Goal: Information Seeking & Learning: Learn about a topic

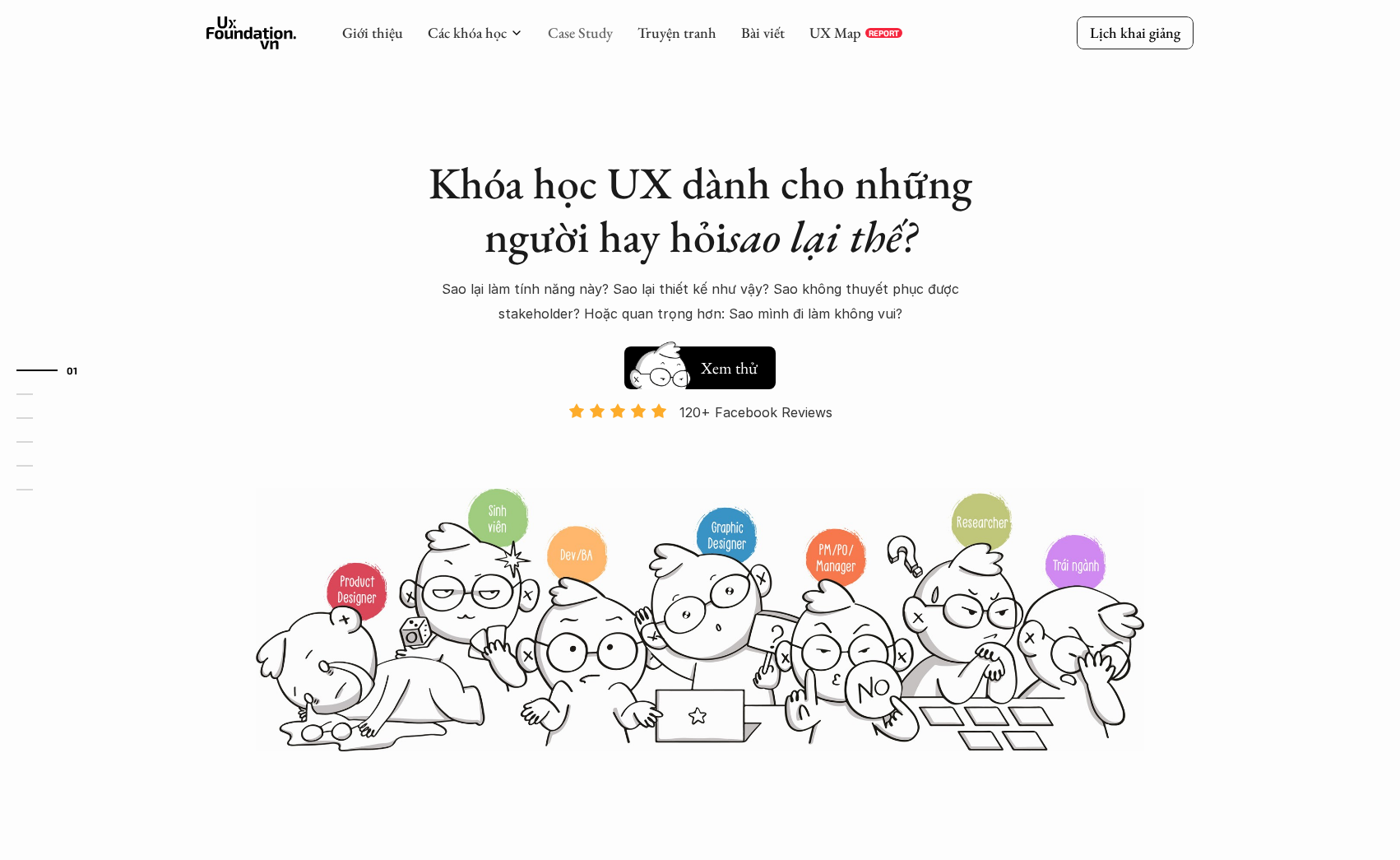
click at [555, 38] on link "Case Study" at bounding box center [579, 32] width 65 height 19
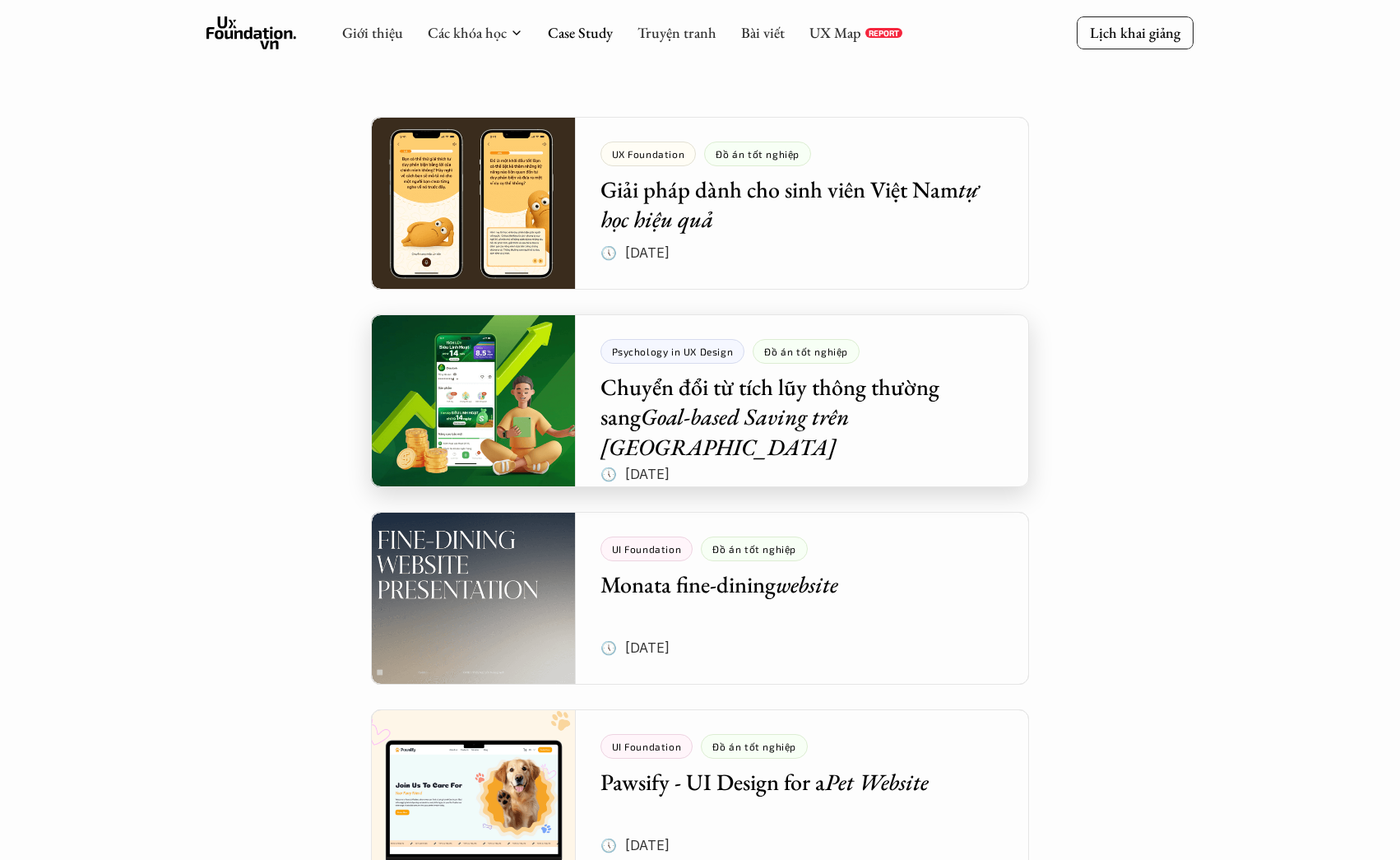
scroll to position [265, 0]
click at [665, 402] on div at bounding box center [700, 400] width 658 height 173
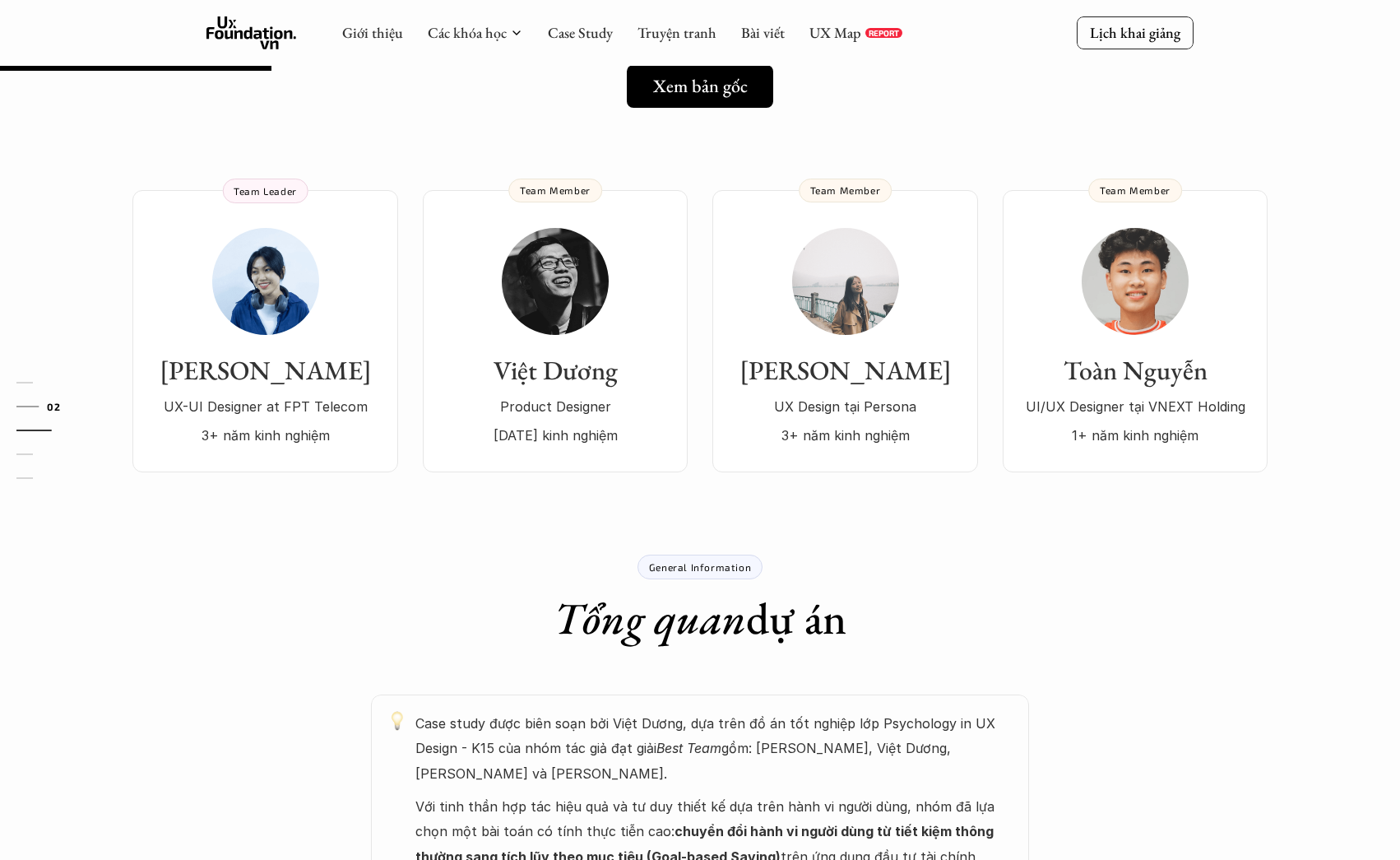
scroll to position [306, 0]
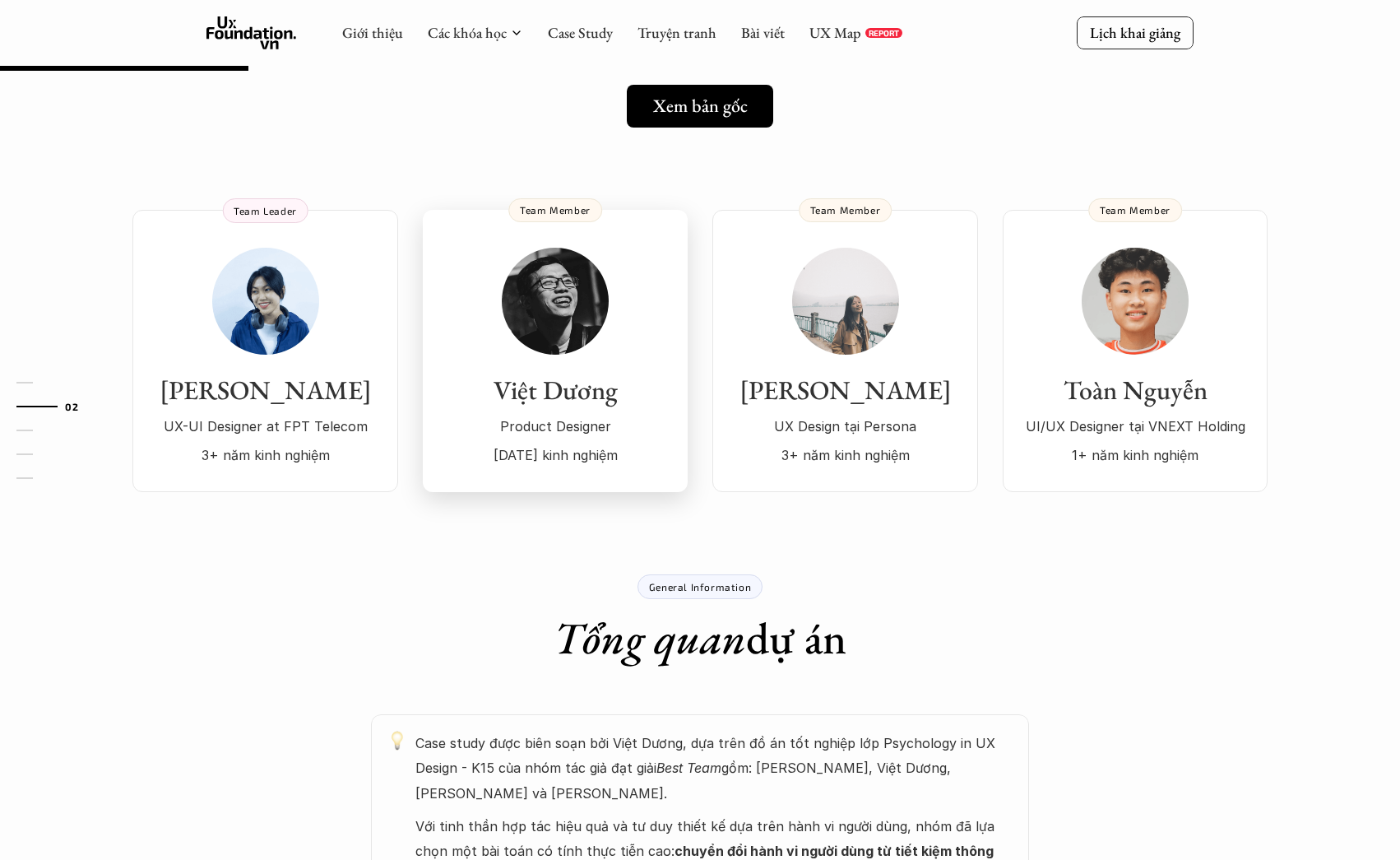
click at [565, 269] on img at bounding box center [556, 301] width 107 height 107
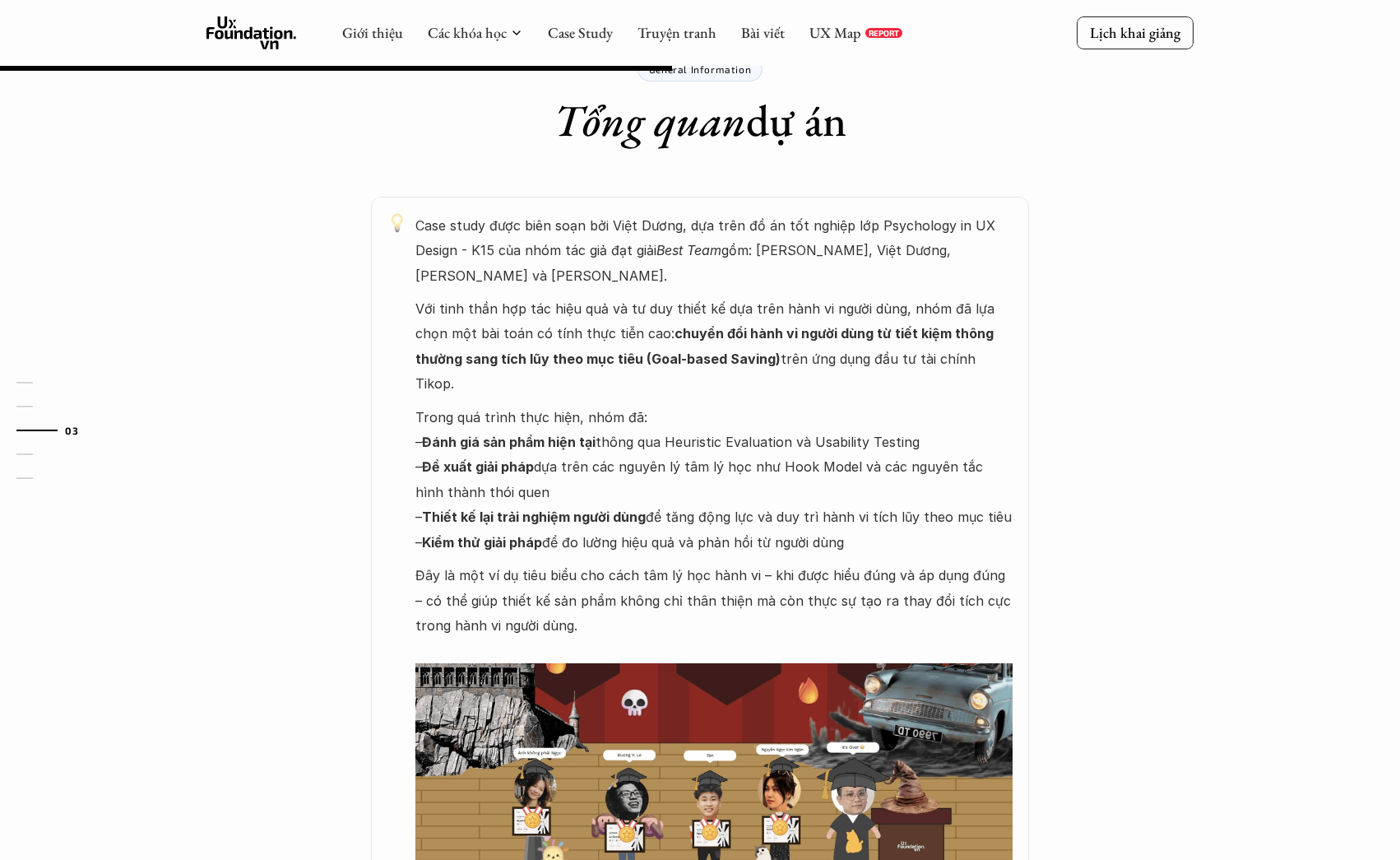
scroll to position [790, 0]
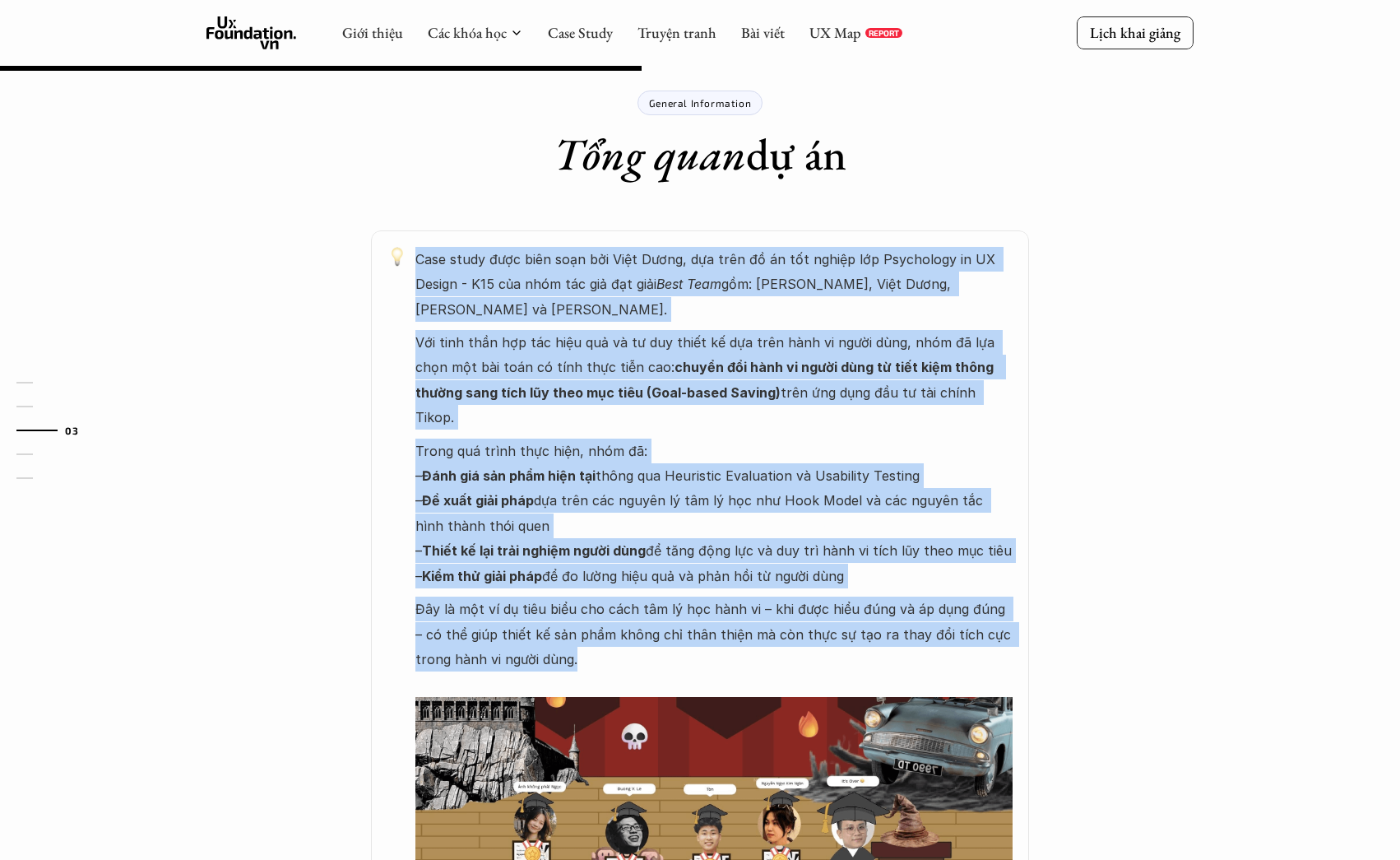
drag, startPoint x: 417, startPoint y: 200, endPoint x: 584, endPoint y: 566, distance: 402.3
click at [584, 566] on div "Case study được biên soạn bởi Việt Dương, dựa trên đồ án tốt nghiệp lớp Psychol…" at bounding box center [714, 610] width 598 height 726
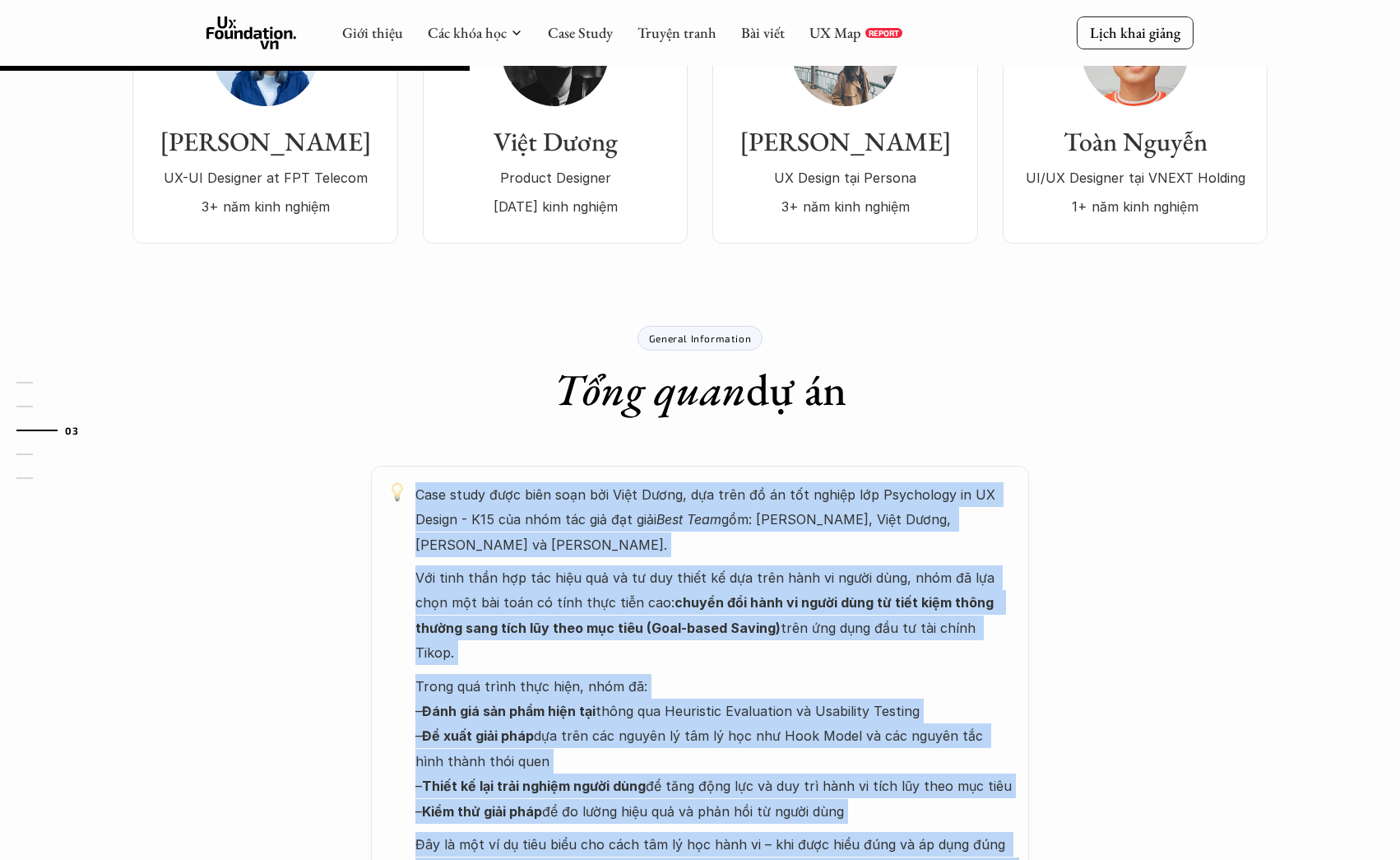
scroll to position [543, 0]
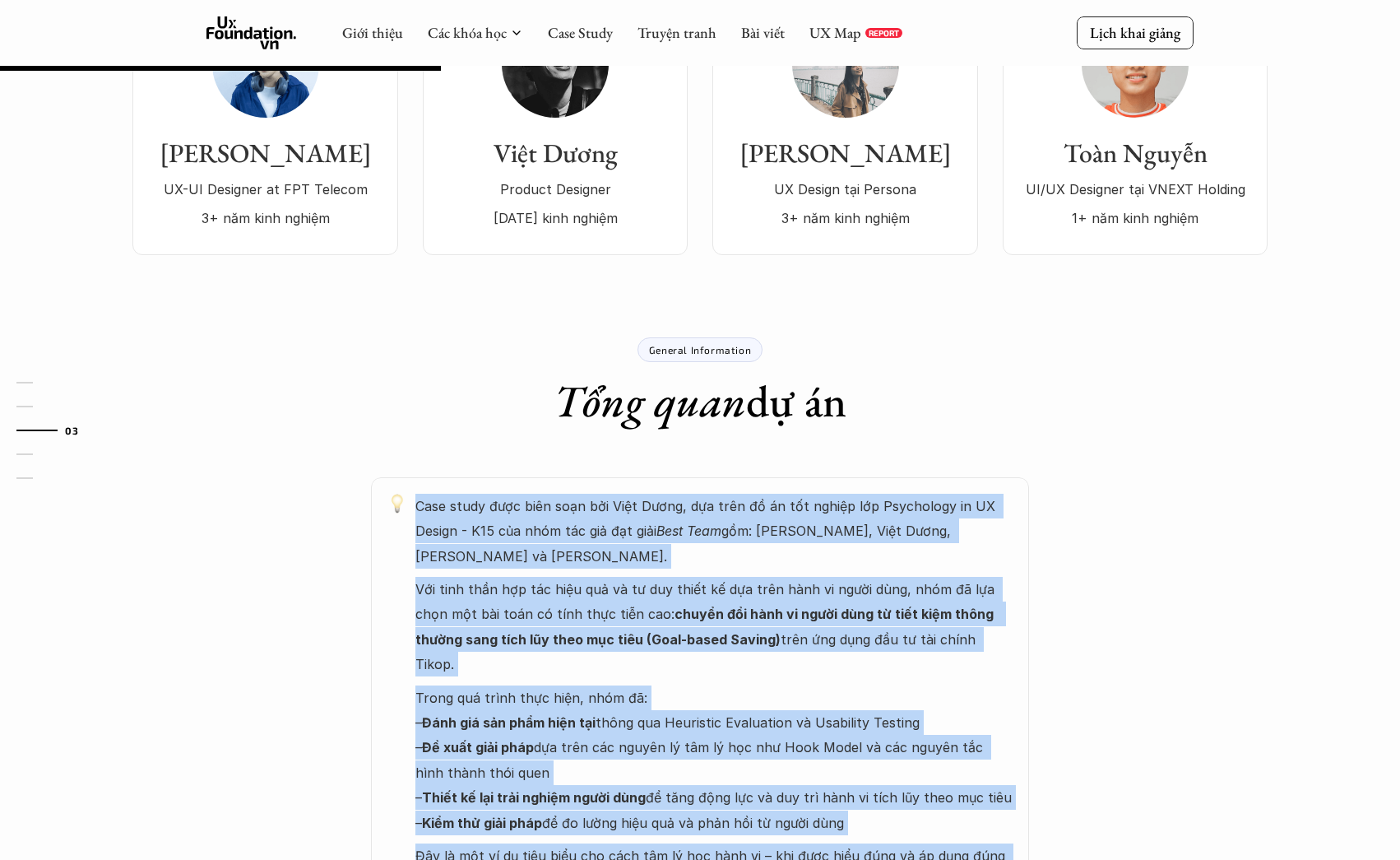
click at [599, 494] on p "Case study được biên soạn bởi Việt Dương, dựa trên đồ án tốt nghiệp lớp Psychol…" at bounding box center [714, 531] width 598 height 75
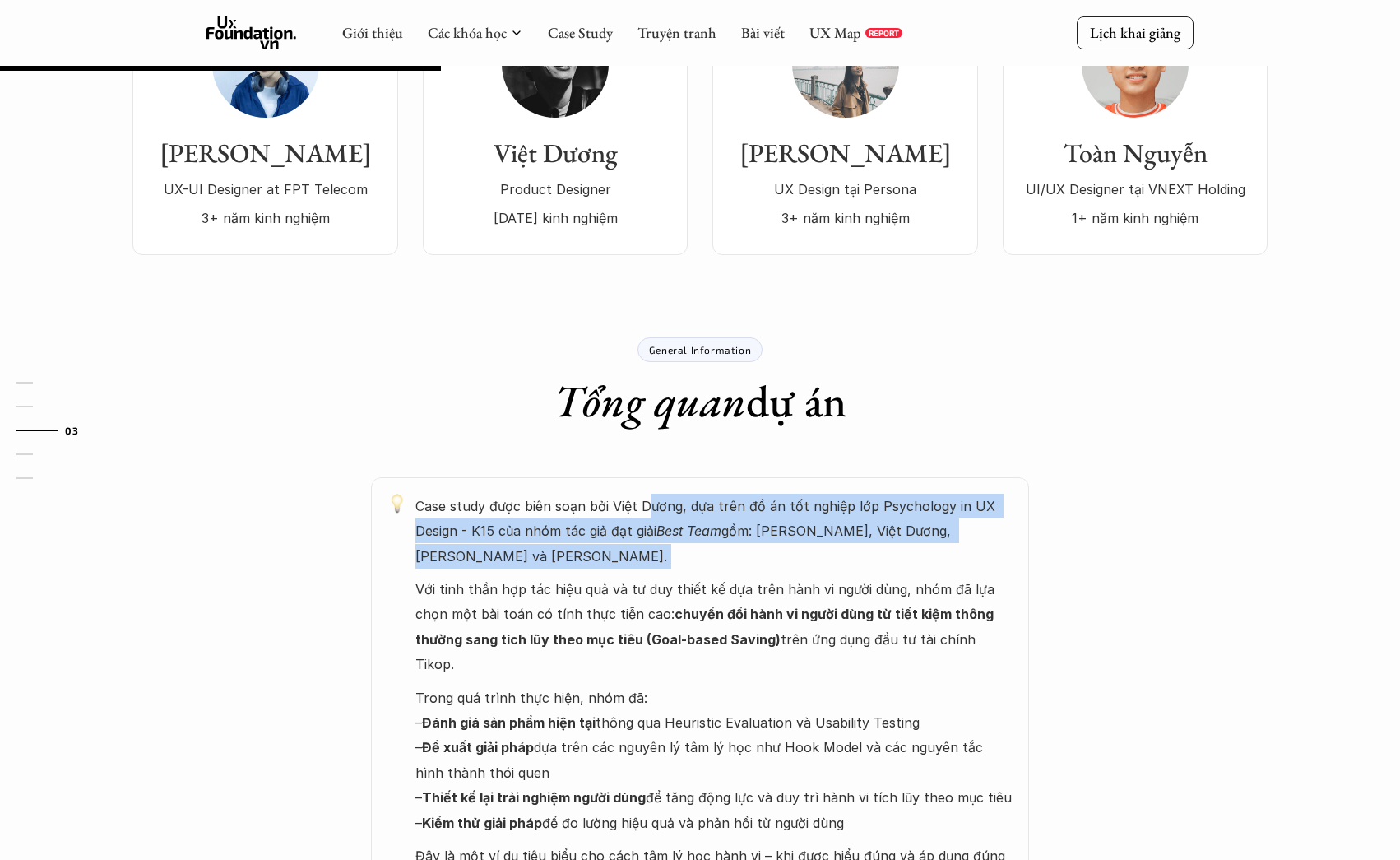
drag, startPoint x: 647, startPoint y: 443, endPoint x: 690, endPoint y: 514, distance: 83.0
click at [690, 517] on div "Case study được biên soạn bởi Việt Dương, dựa trên đồ án tốt nghiệp lớp Psychol…" at bounding box center [714, 857] width 598 height 726
click at [738, 494] on p "Case study được biên soạn bởi Việt Dương, dựa trên đồ án tốt nghiệp lớp Psychol…" at bounding box center [714, 531] width 598 height 75
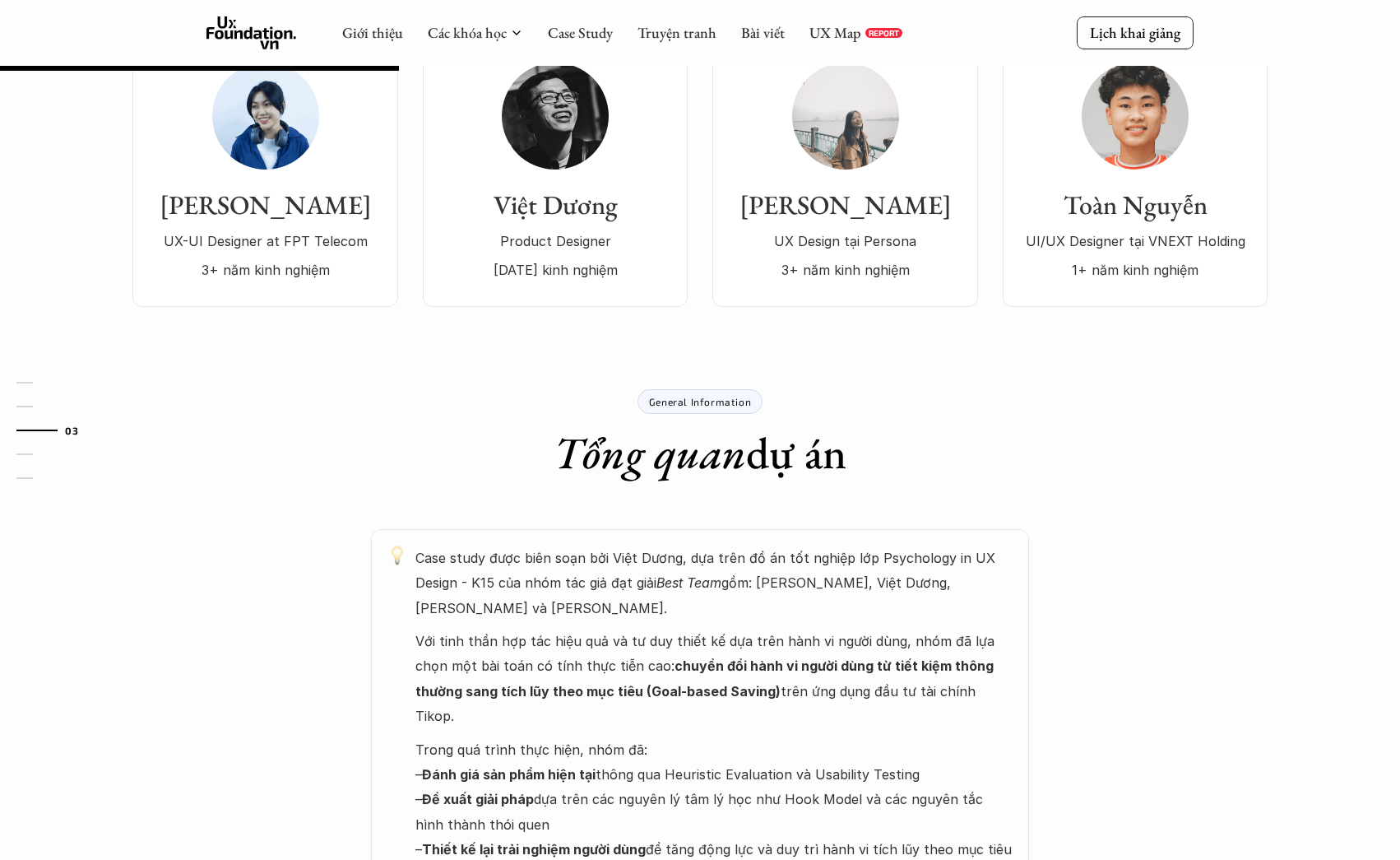
scroll to position [491, 0]
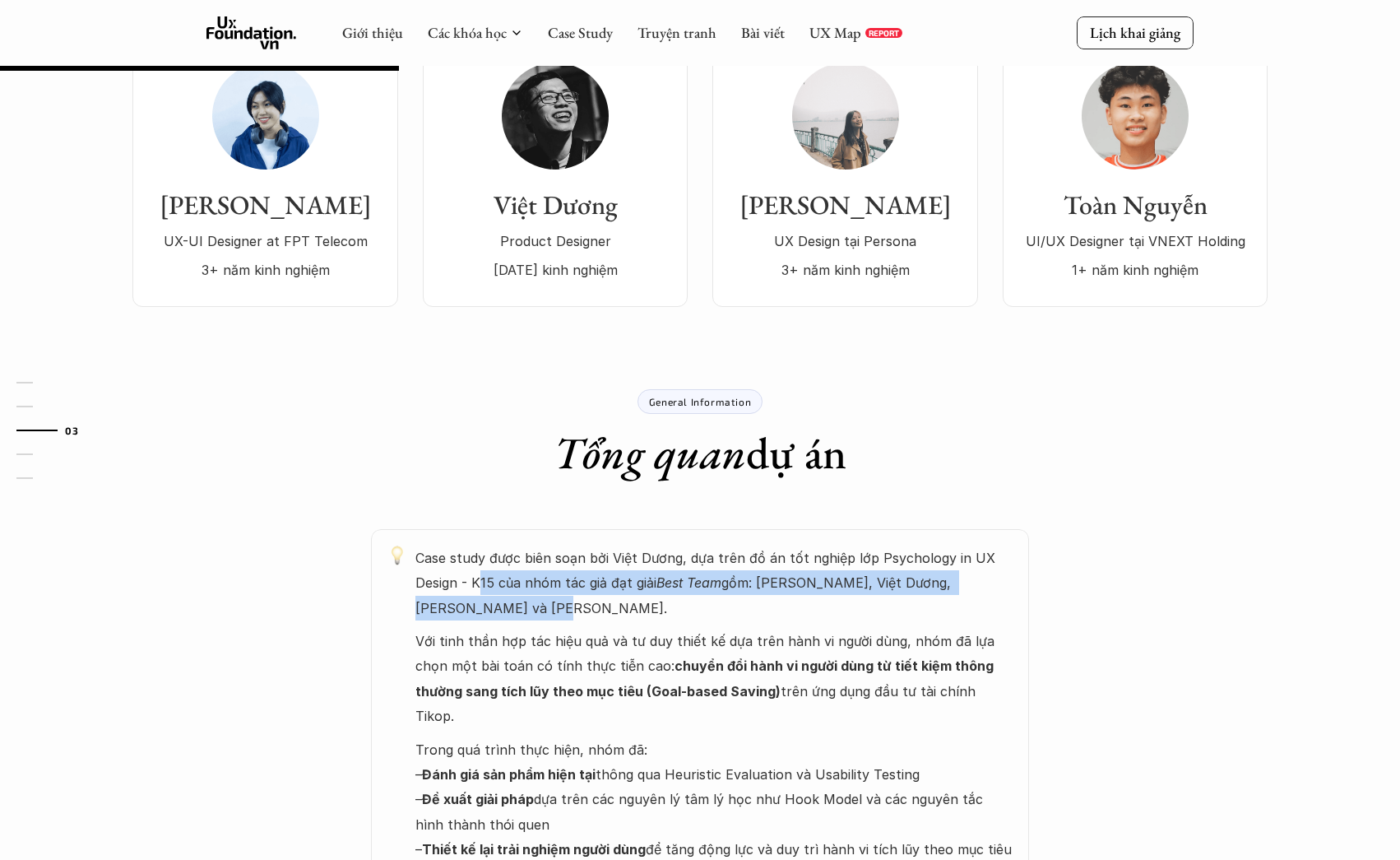
drag, startPoint x: 479, startPoint y: 523, endPoint x: 635, endPoint y: 557, distance: 159.7
click at [635, 557] on p "Case study được biên soạn bởi Việt Dương, dựa trên đồ án tốt nghiệp lớp Psychol…" at bounding box center [714, 583] width 598 height 75
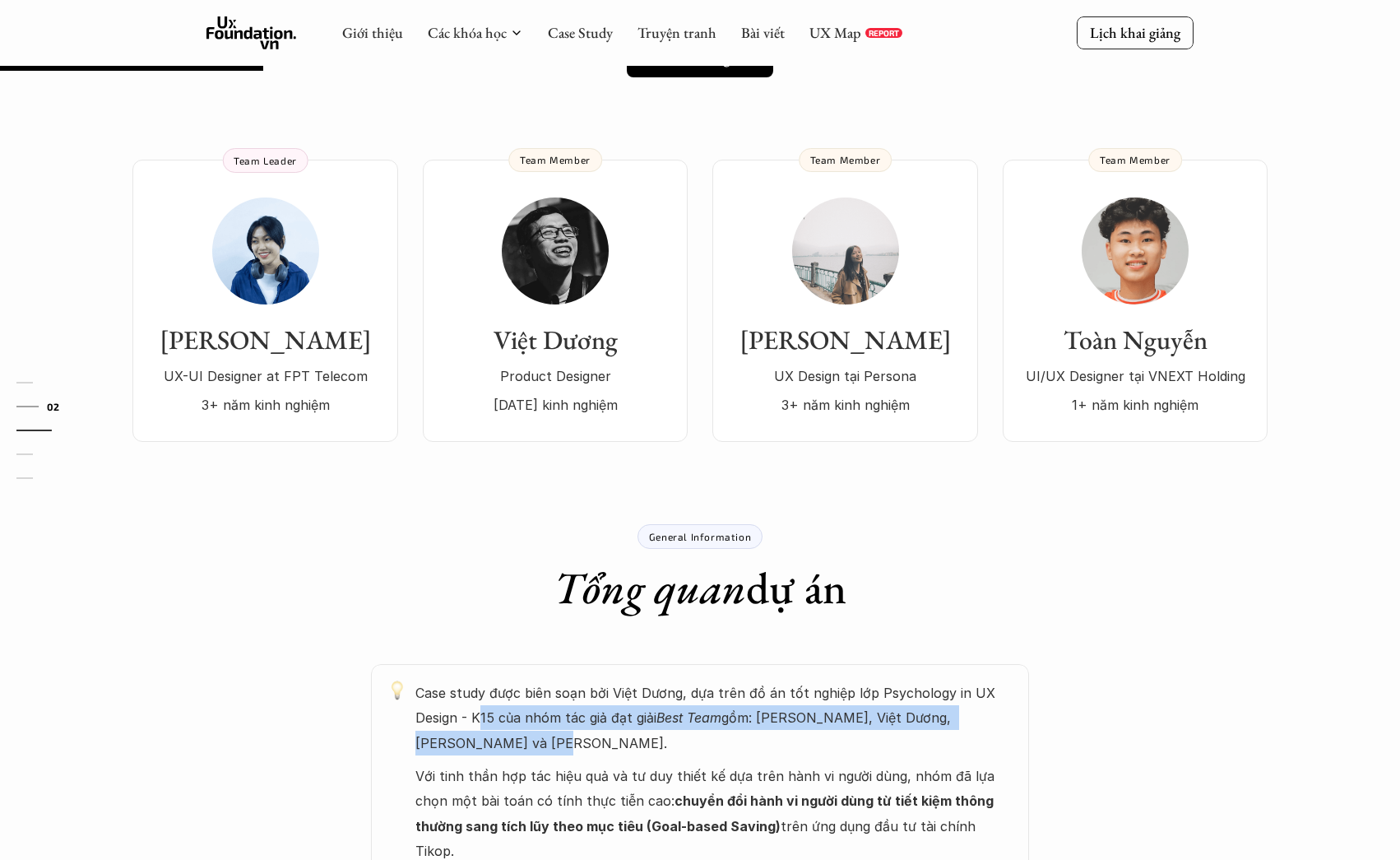
scroll to position [324, 0]
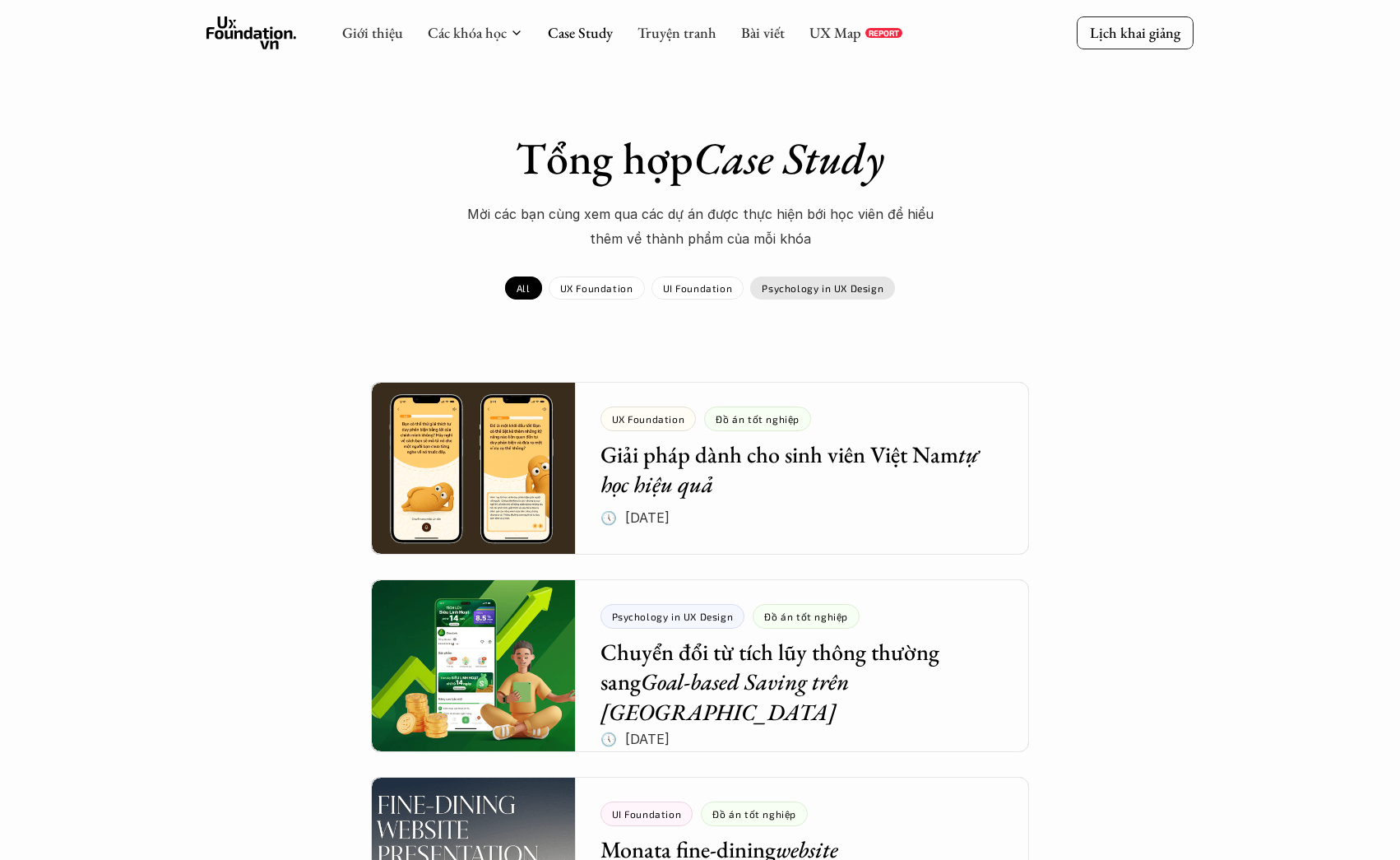
click at [801, 286] on p "Psychology in UX Design" at bounding box center [822, 288] width 122 height 12
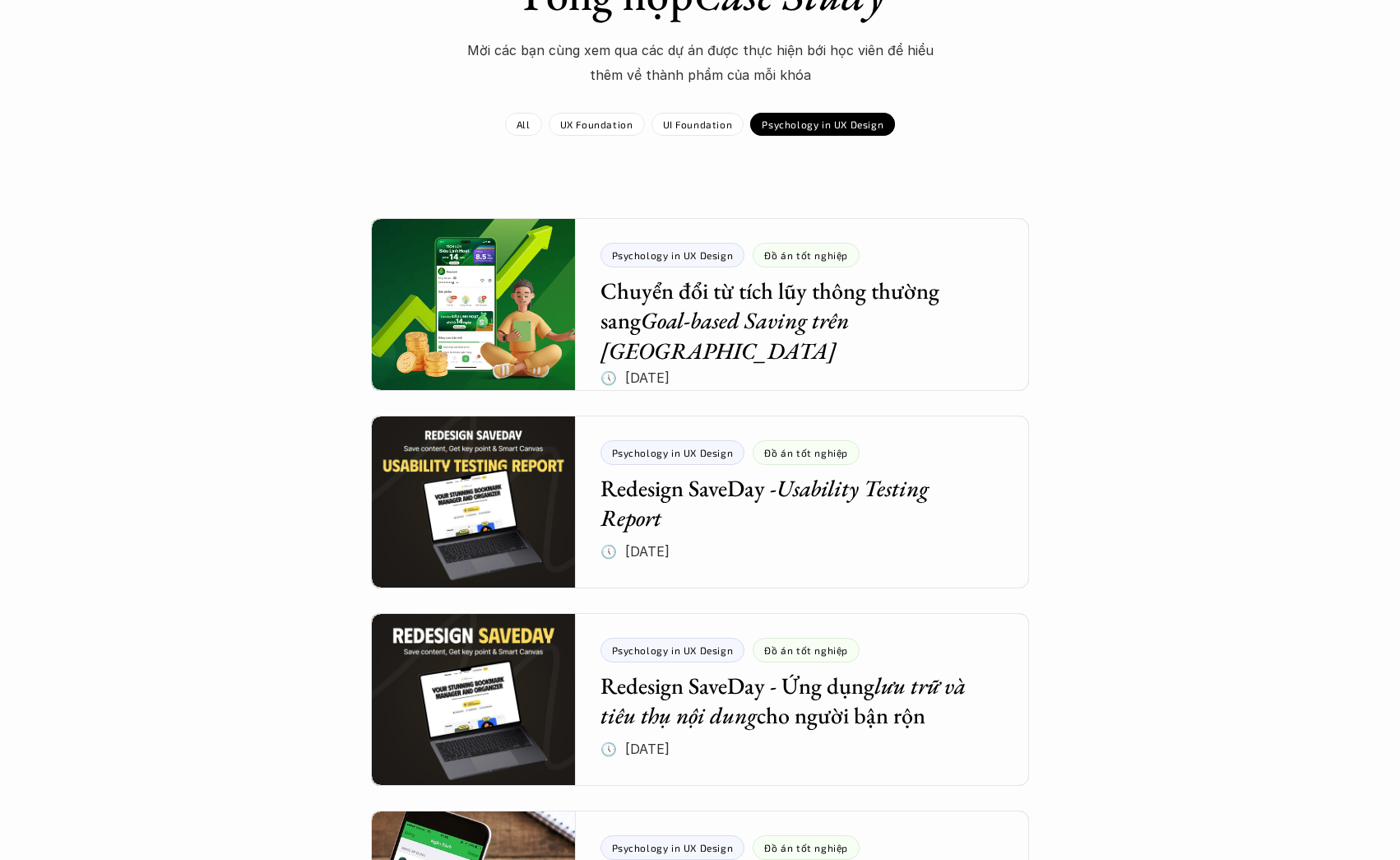
scroll to position [163, 0]
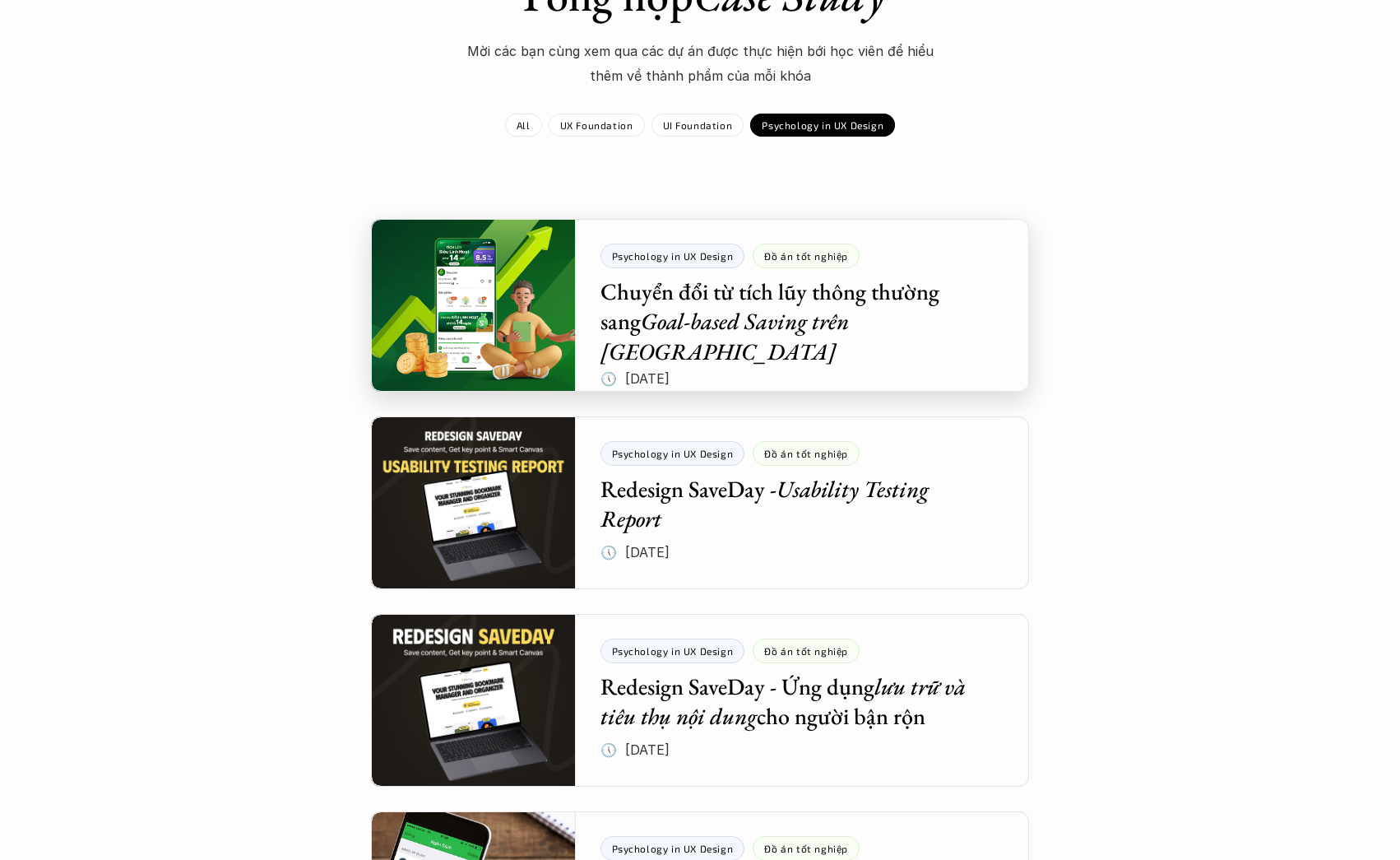
click at [902, 305] on div at bounding box center [700, 306] width 658 height 173
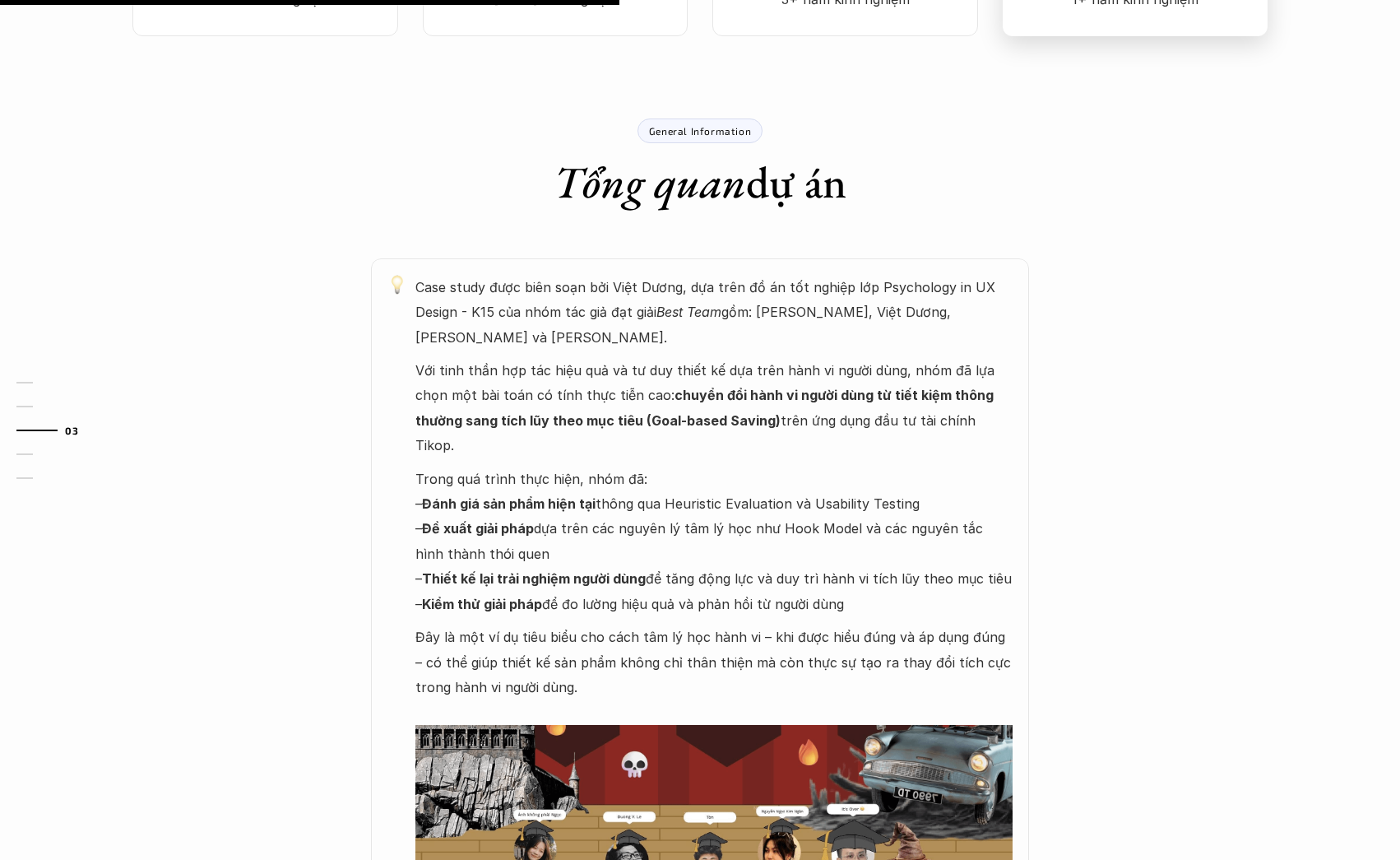
scroll to position [763, 0]
click at [462, 274] on p "Case study được biên soạn bởi Việt Dương, dựa trên đồ án tốt nghiệp lớp Psychol…" at bounding box center [714, 311] width 598 height 75
drag, startPoint x: 462, startPoint y: 250, endPoint x: 499, endPoint y: 258, distance: 37.9
click at [499, 274] on p "Case study được biên soạn bởi Việt Dương, dựa trên đồ án tốt nghiệp lớp Psychol…" at bounding box center [714, 311] width 598 height 75
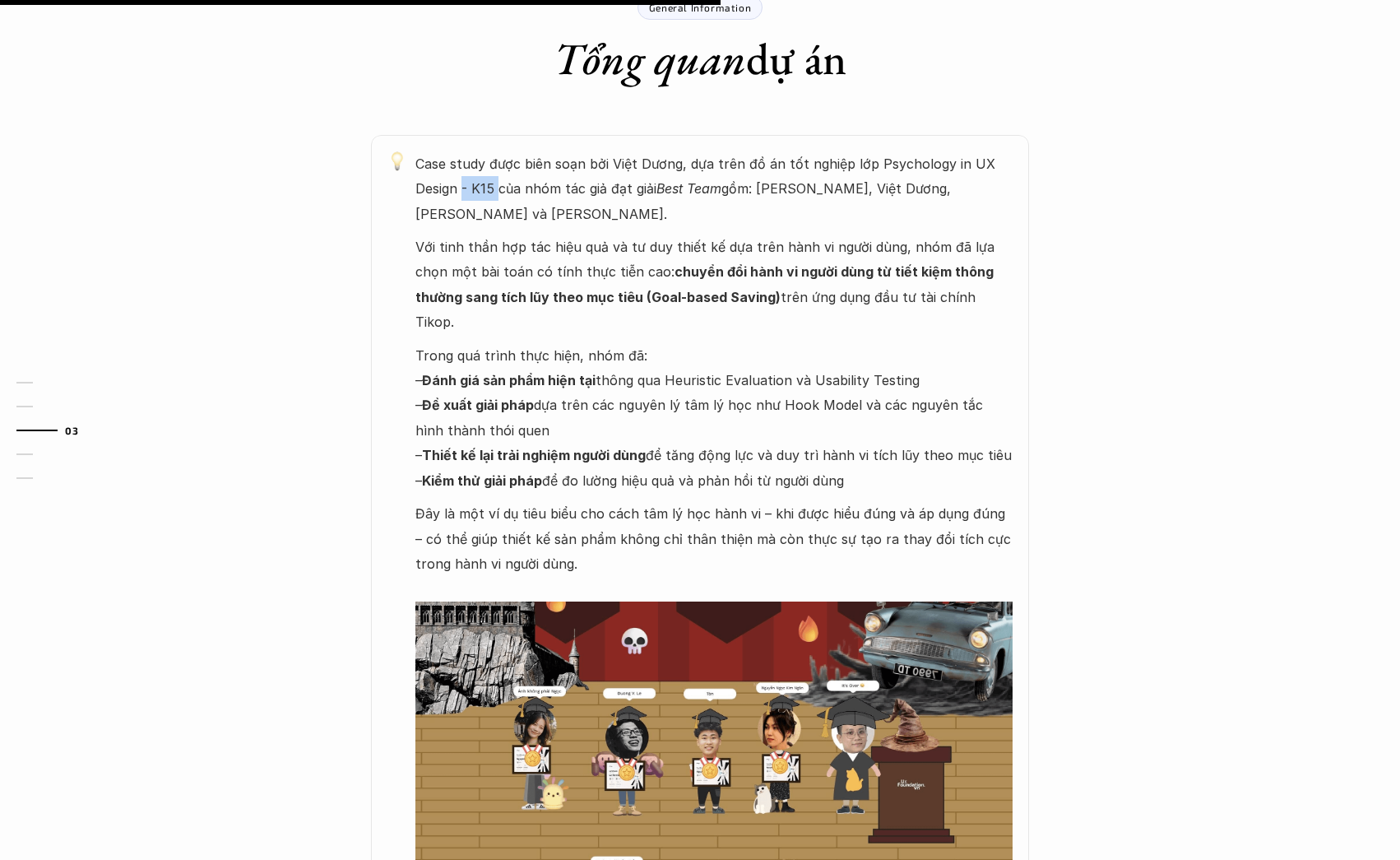
scroll to position [887, 0]
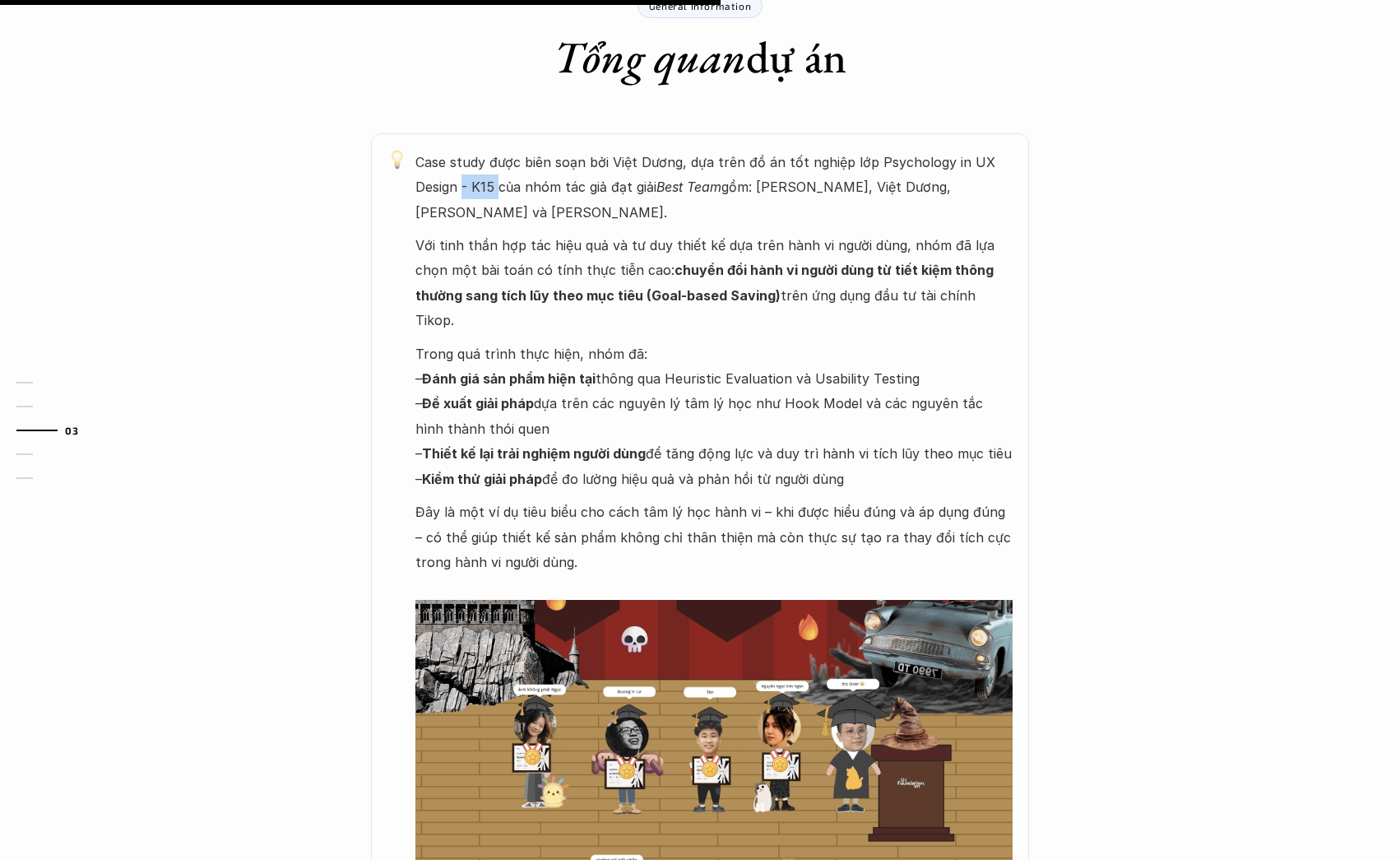
drag, startPoint x: 650, startPoint y: 357, endPoint x: 844, endPoint y: 376, distance: 194.9
click at [844, 378] on p "Trong quá trình thực hiện, nhóm đã: – Đánh giá sản phẩm hiện tại thông qua Heur…" at bounding box center [714, 416] width 598 height 150
drag, startPoint x: 606, startPoint y: 294, endPoint x: 641, endPoint y: 332, distance: 51.7
click at [641, 341] on p "Trong quá trình thực hiện, nhóm đã: – Đánh giá sản phẩm hiện tại thông qua Heur…" at bounding box center [714, 416] width 598 height 150
click at [818, 364] on p "Trong quá trình thực hiện, nhóm đã: – Đánh giá sản phẩm hiện tại thông qua Heur…" at bounding box center [714, 416] width 598 height 150
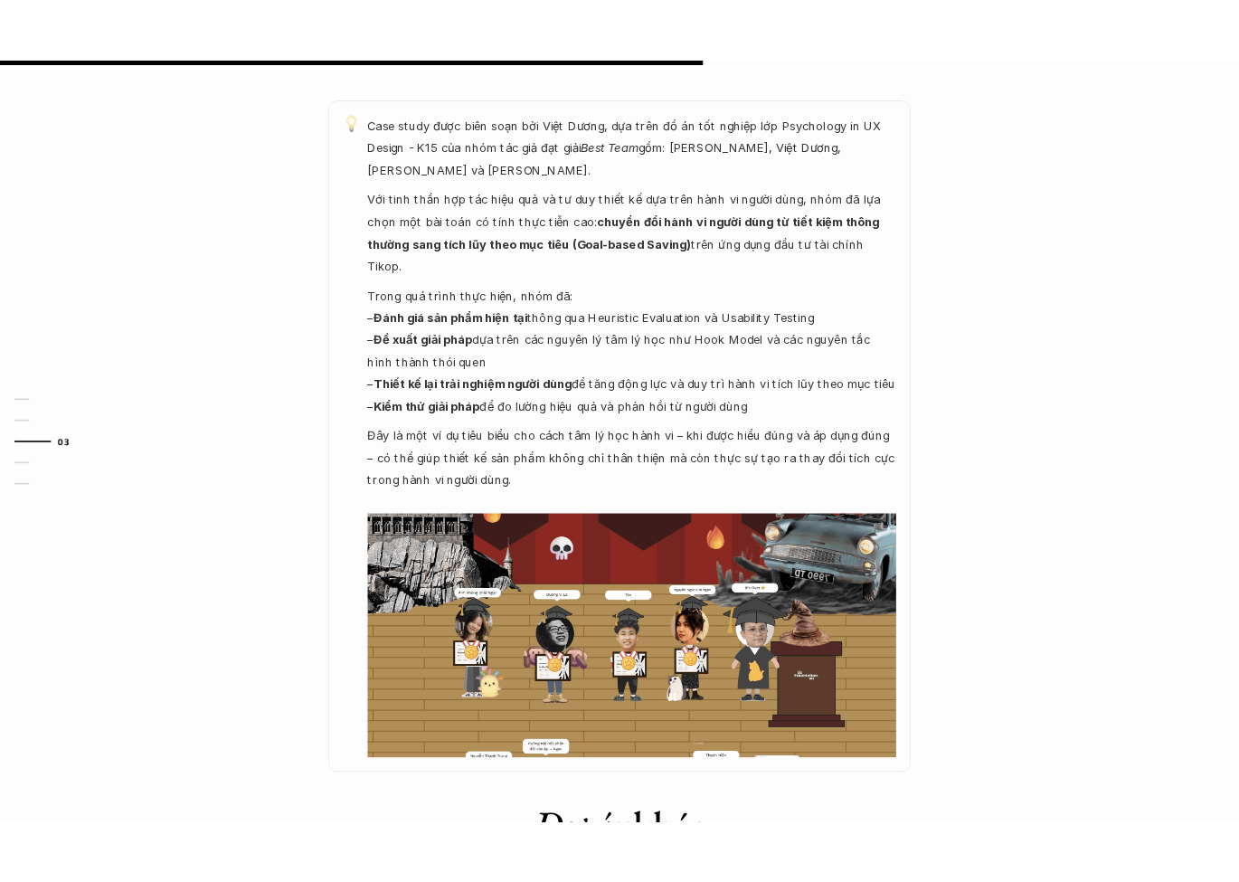
scroll to position [1085, 0]
